Goal: Information Seeking & Learning: Learn about a topic

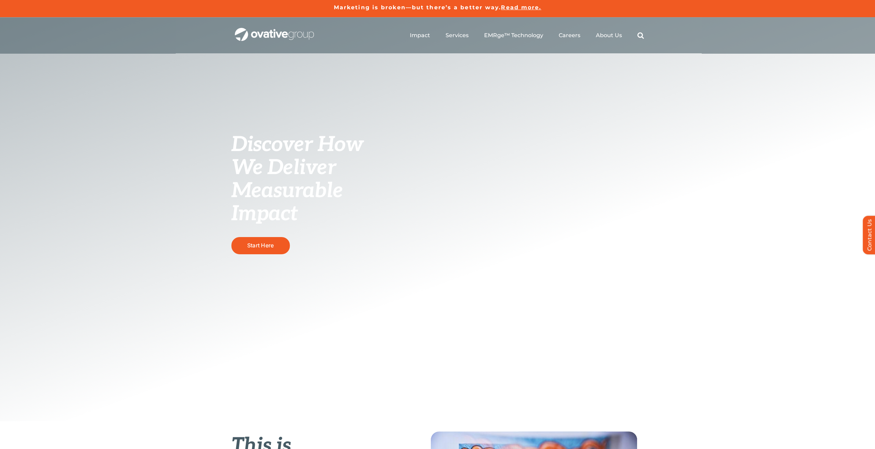
click at [602, 34] on span "About Us" at bounding box center [609, 35] width 26 height 7
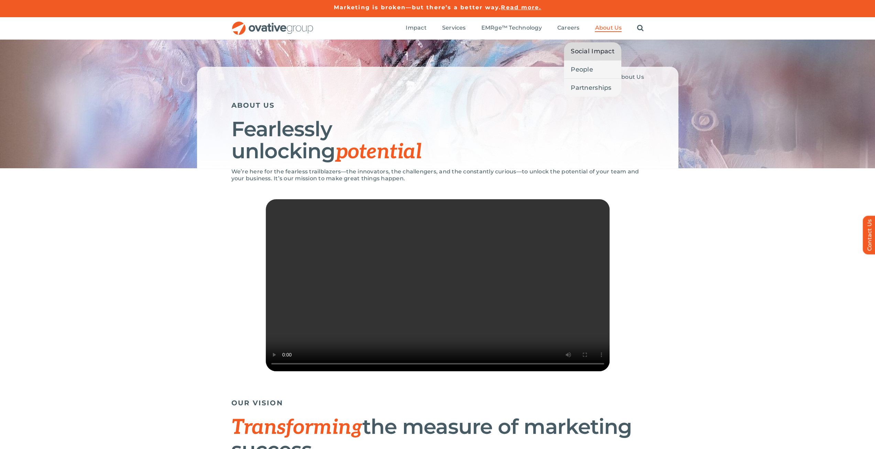
click at [601, 53] on span "Social Impact" at bounding box center [593, 51] width 44 height 10
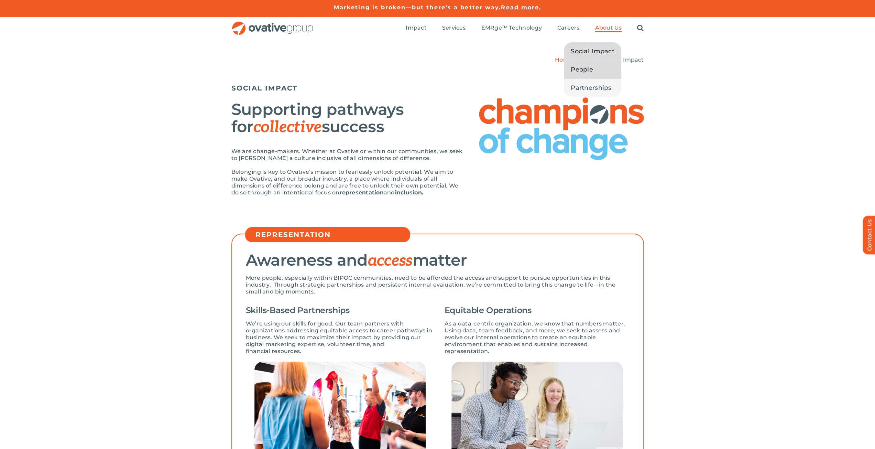
click at [600, 69] on link "People" at bounding box center [592, 69] width 57 height 18
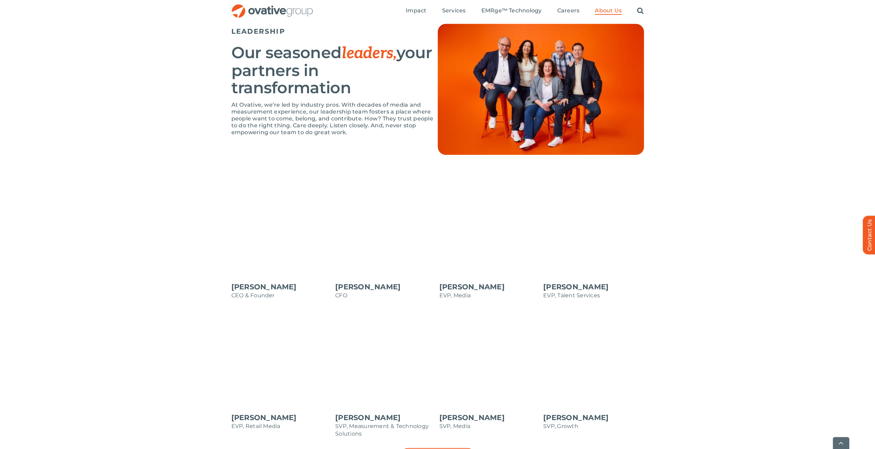
scroll to position [619, 0]
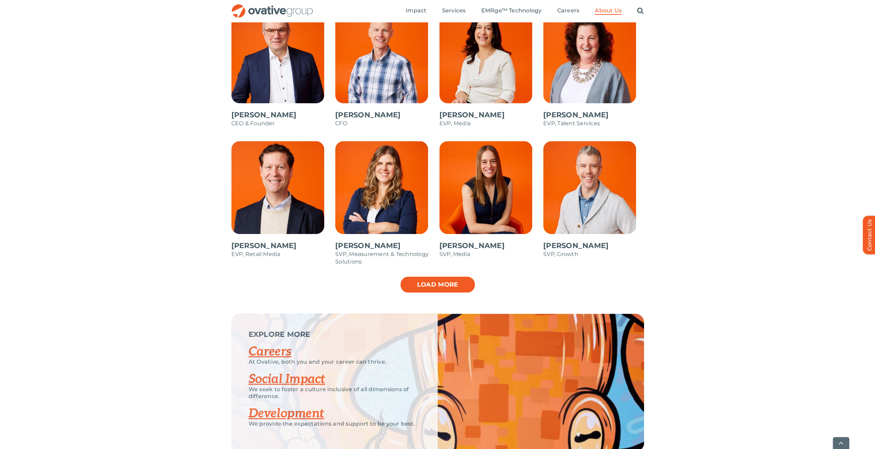
click at [452, 293] on link "Load more" at bounding box center [438, 284] width 76 height 17
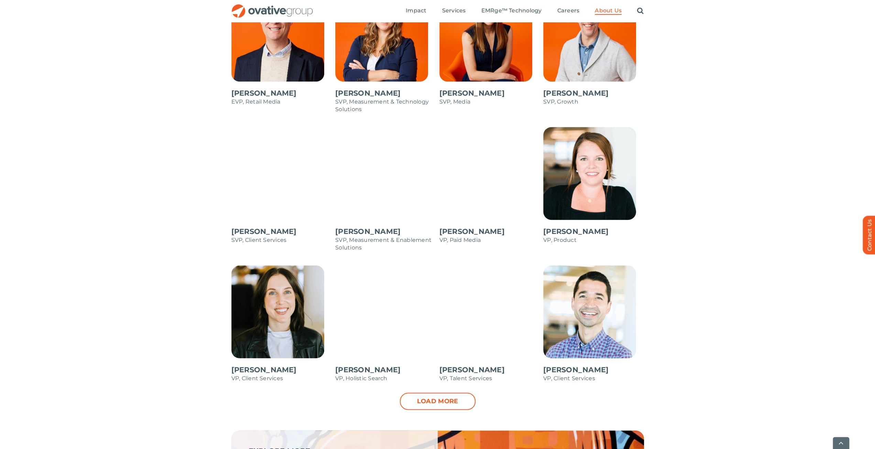
scroll to position [791, 0]
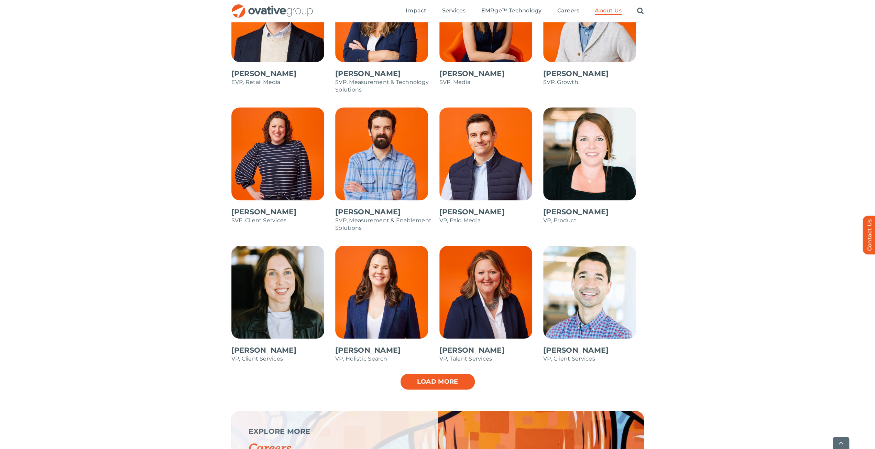
click at [433, 379] on link "Load more" at bounding box center [438, 381] width 76 height 17
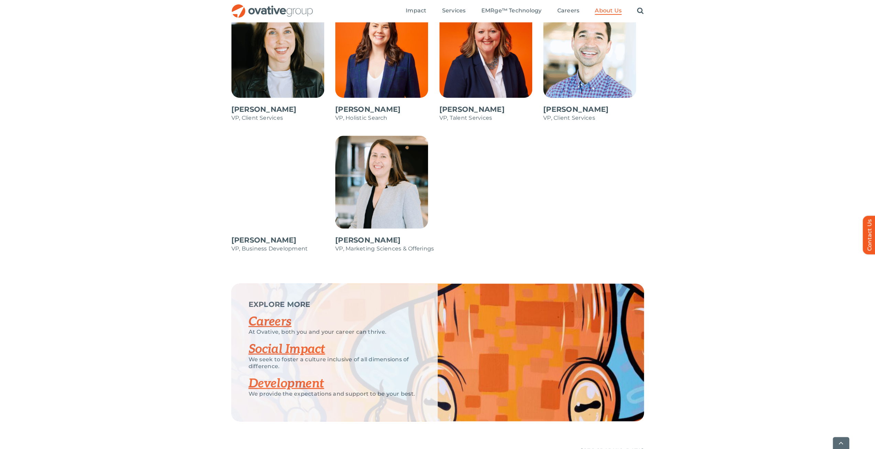
scroll to position [1144, 0]
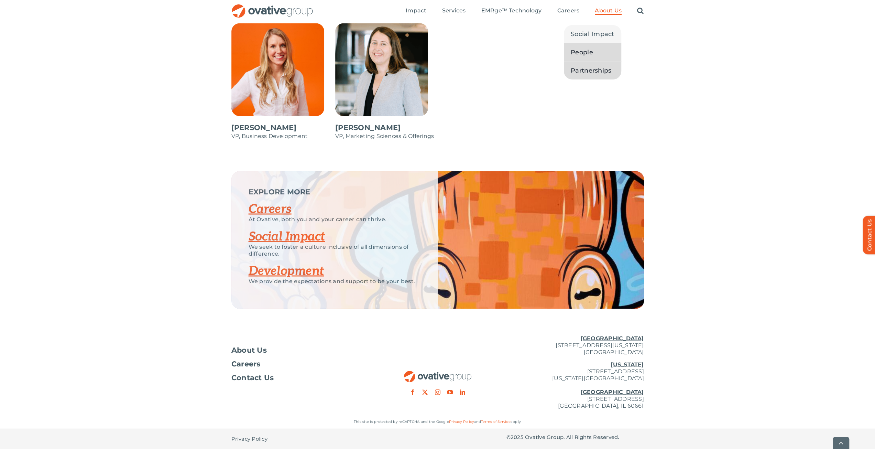
click at [591, 75] on link "Partnerships" at bounding box center [592, 71] width 57 height 18
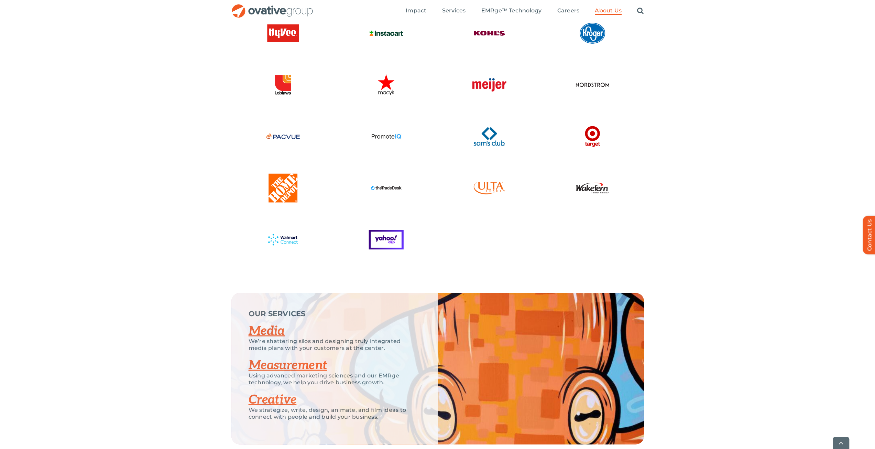
scroll to position [1237, 0]
